Goal: Task Accomplishment & Management: Complete application form

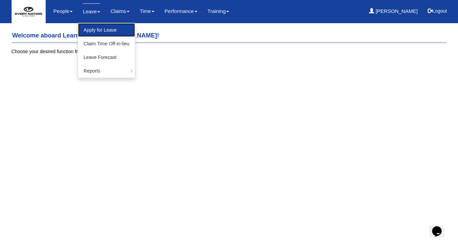
click at [93, 33] on link "Apply for Leave" at bounding box center [106, 30] width 57 height 14
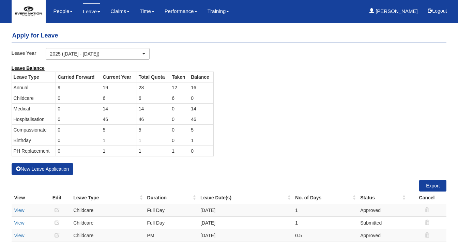
select select "50"
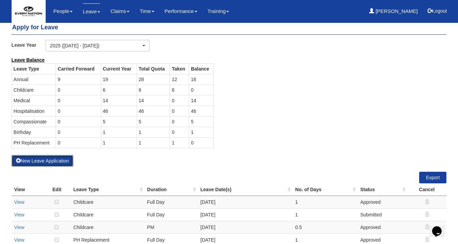
click at [55, 162] on button "New Leave Application" at bounding box center [43, 161] width 62 height 12
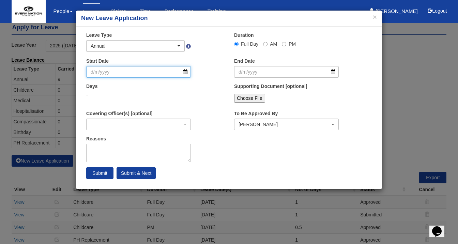
click at [185, 71] on input "Start Date" at bounding box center [138, 72] width 105 height 12
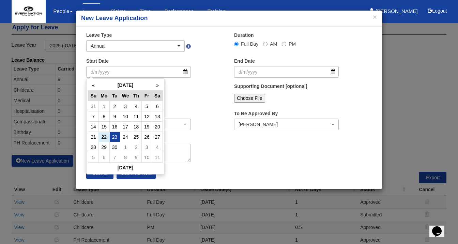
click at [115, 136] on td "23" at bounding box center [114, 137] width 11 height 10
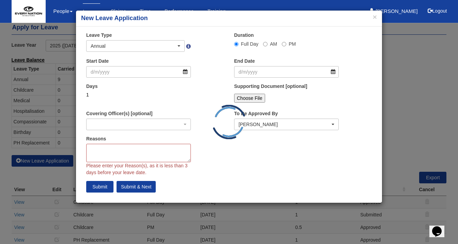
type input "23/9/2025"
select select
click at [147, 149] on textarea "Reasons" at bounding box center [138, 153] width 105 height 18
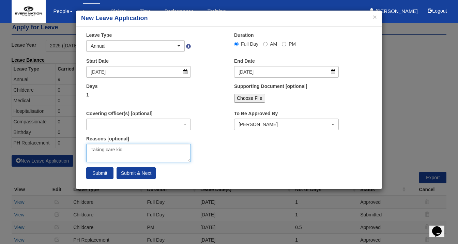
type textarea "Taking care kid"
click at [244, 165] on div "× Leave Type Annual Childcare Off-in-lieu Medical Hospitalisation Maternity Pat…" at bounding box center [229, 108] width 306 height 152
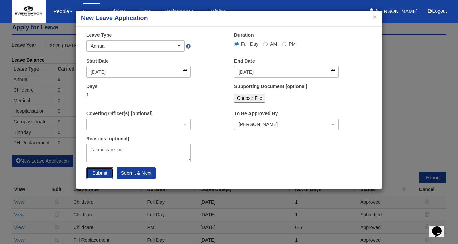
click at [101, 174] on input "Submit" at bounding box center [99, 173] width 27 height 12
select select
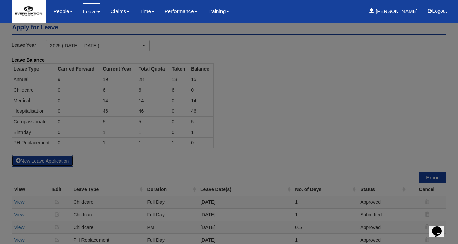
select select "50"
